Goal: Book appointment/travel/reservation

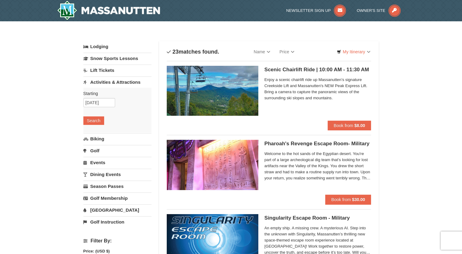
click at [94, 171] on link "Dining Events" at bounding box center [117, 174] width 68 height 11
click at [90, 167] on button "Search" at bounding box center [93, 168] width 21 height 9
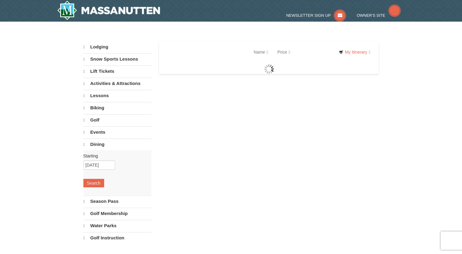
select select "10"
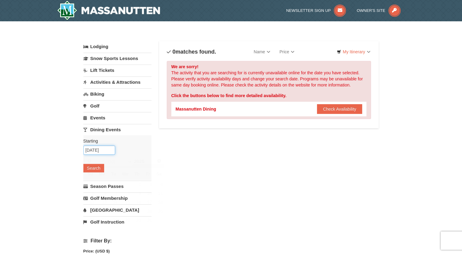
click at [95, 151] on input "[DATE]" at bounding box center [99, 150] width 32 height 9
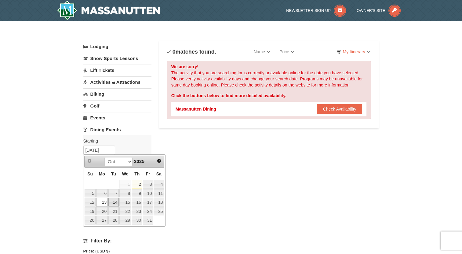
click at [116, 203] on link "14" at bounding box center [113, 202] width 10 height 9
type input "10/14/2025"
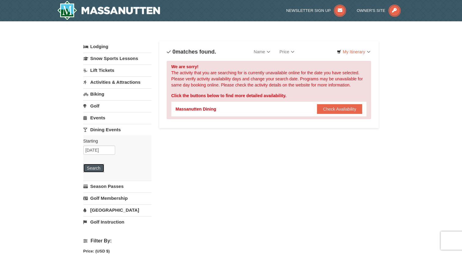
click at [94, 169] on button "Search" at bounding box center [93, 168] width 21 height 9
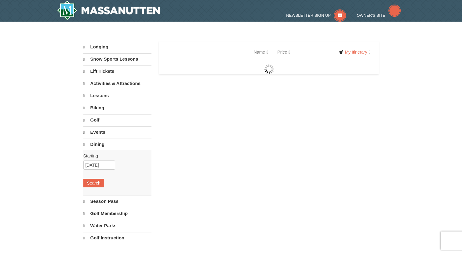
select select "10"
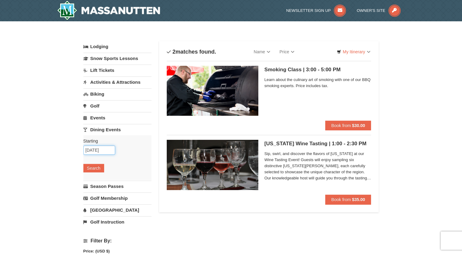
click at [95, 150] on input "10/14/2025" at bounding box center [99, 150] width 32 height 9
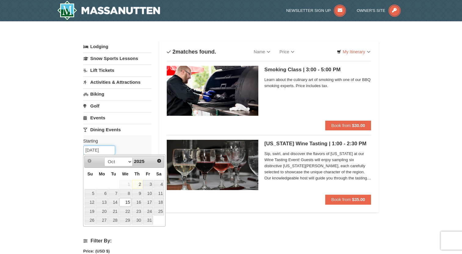
type input "[DATE]"
click at [177, 204] on li "Virginia Wine Tasting | 1:00 - 2:30 PM Massanutten Dining Sip, swirl, and disco…" at bounding box center [269, 170] width 204 height 70
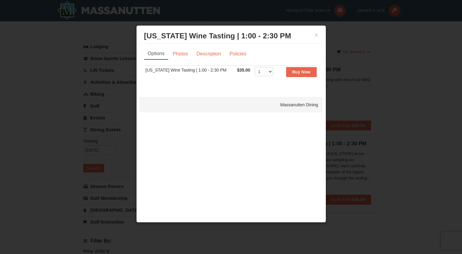
click at [92, 169] on div at bounding box center [231, 127] width 462 height 254
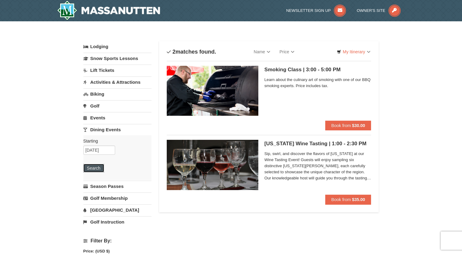
click at [92, 169] on button "Search" at bounding box center [93, 168] width 21 height 9
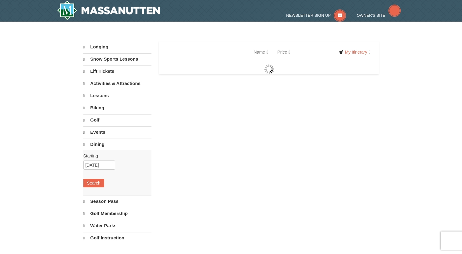
select select "10"
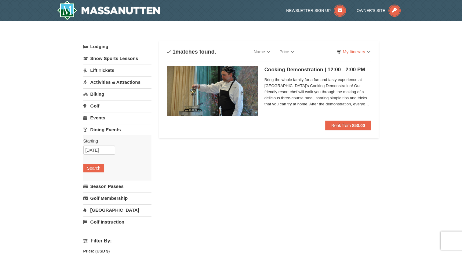
click at [98, 118] on link "Events" at bounding box center [117, 117] width 68 height 11
click at [123, 82] on link "Activities & Attractions" at bounding box center [117, 82] width 68 height 11
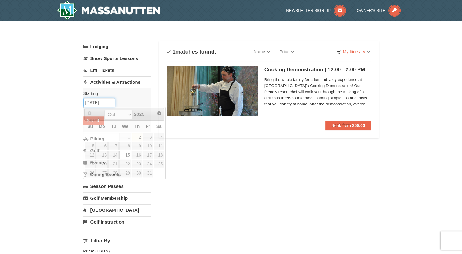
click at [95, 102] on input "[DATE]" at bounding box center [99, 102] width 32 height 9
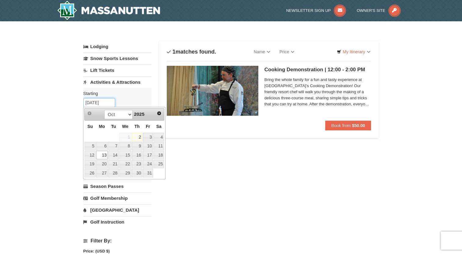
type input "[DATE]"
drag, startPoint x: 194, startPoint y: 163, endPoint x: 96, endPoint y: 183, distance: 100.3
click at [194, 163] on div "Lodging Arrival Please format dates MM/DD/YYYY Please format dates MM/DD/YYYY 1…" at bounding box center [230, 201] width 295 height 320
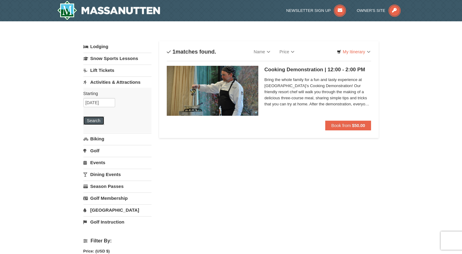
click at [91, 121] on button "Search" at bounding box center [93, 121] width 21 height 9
